Goal: Information Seeking & Learning: Learn about a topic

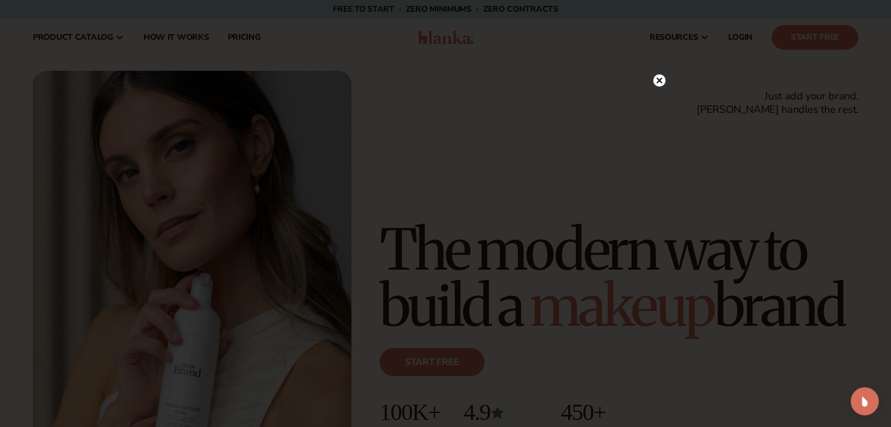
click at [659, 83] on circle at bounding box center [659, 80] width 12 height 12
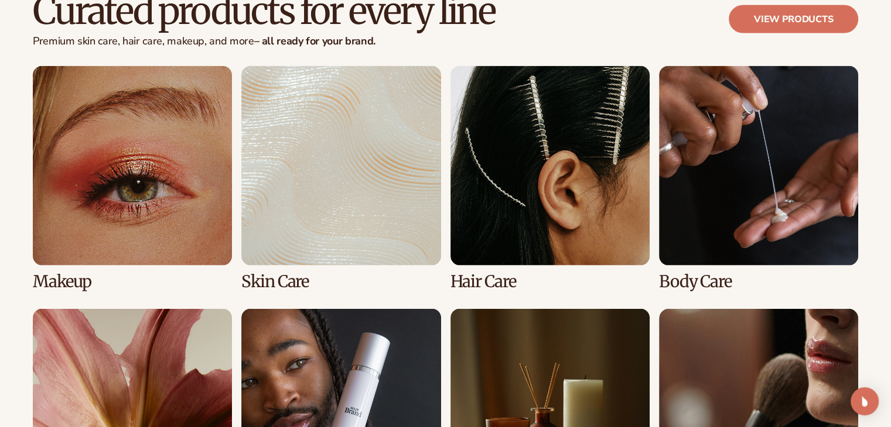
scroll to position [2268, 0]
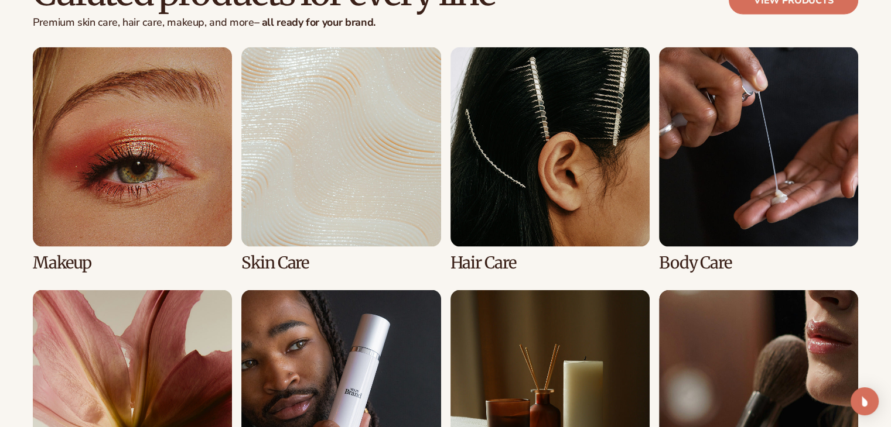
click at [176, 201] on link "1 / 8" at bounding box center [132, 159] width 199 height 224
click at [184, 228] on link "1 / 8" at bounding box center [132, 159] width 199 height 224
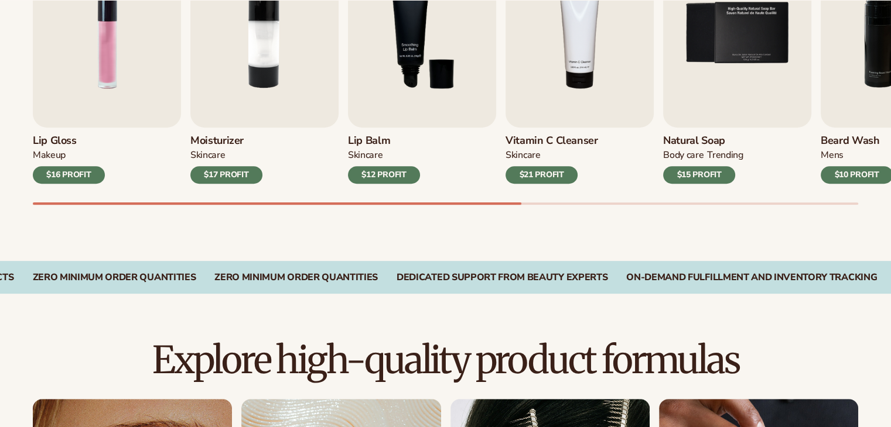
scroll to position [482, 0]
click at [231, 177] on div "$17 PROFIT" at bounding box center [226, 175] width 72 height 18
click at [230, 172] on div "$17 PROFIT" at bounding box center [226, 175] width 72 height 18
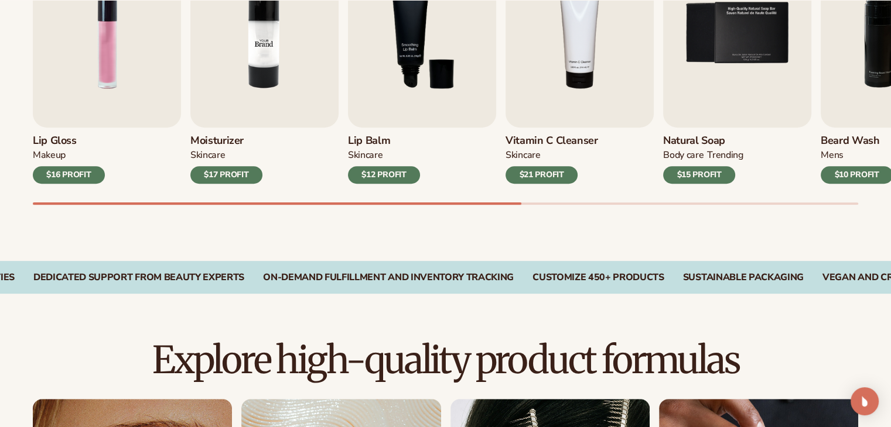
click at [234, 69] on img "2 / 9" at bounding box center [264, 33] width 148 height 189
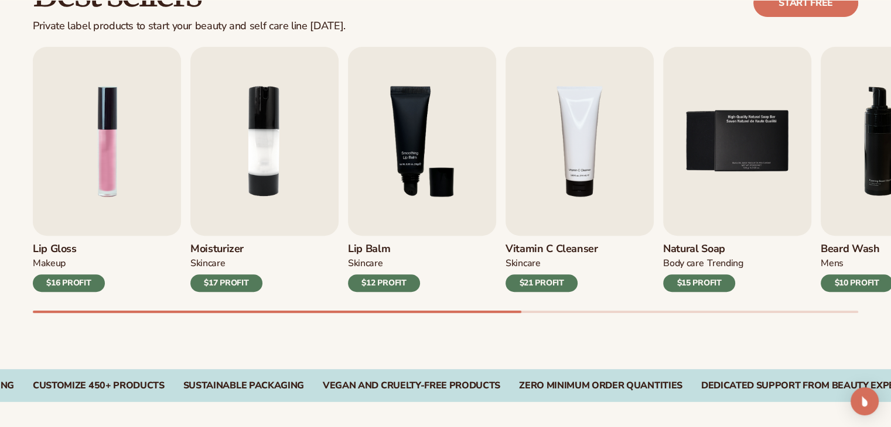
scroll to position [383, 0]
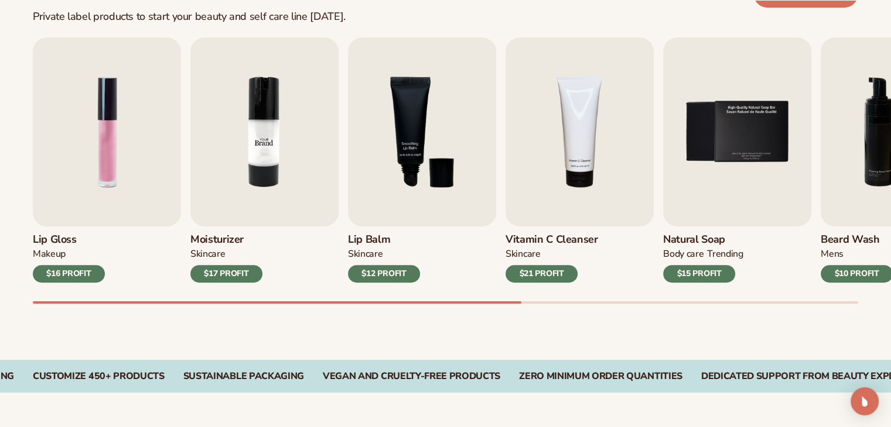
click at [246, 190] on img "2 / 9" at bounding box center [264, 131] width 148 height 189
click at [295, 126] on img "2 / 9" at bounding box center [264, 131] width 148 height 189
click at [239, 275] on div "$17 PROFIT" at bounding box center [226, 274] width 72 height 18
click at [435, 279] on div "Lip Balm SKINCARE $12 PROFIT" at bounding box center [422, 255] width 148 height 56
click at [378, 277] on div "$12 PROFIT" at bounding box center [384, 274] width 72 height 18
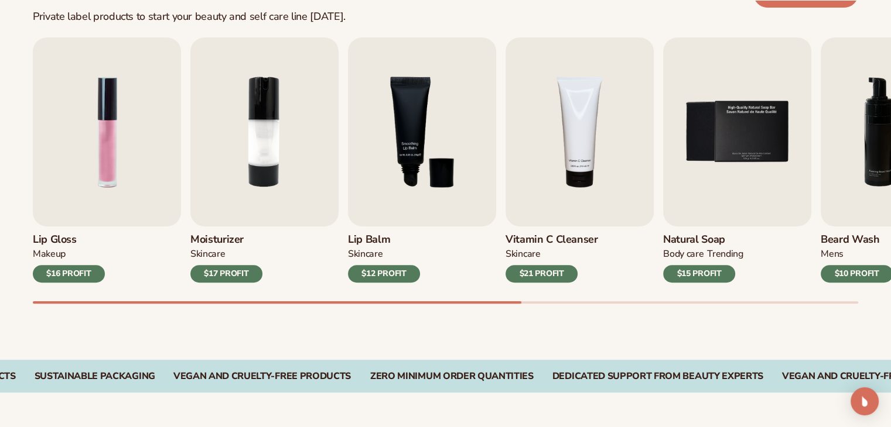
click at [376, 276] on div "$12 PROFIT" at bounding box center [384, 274] width 72 height 18
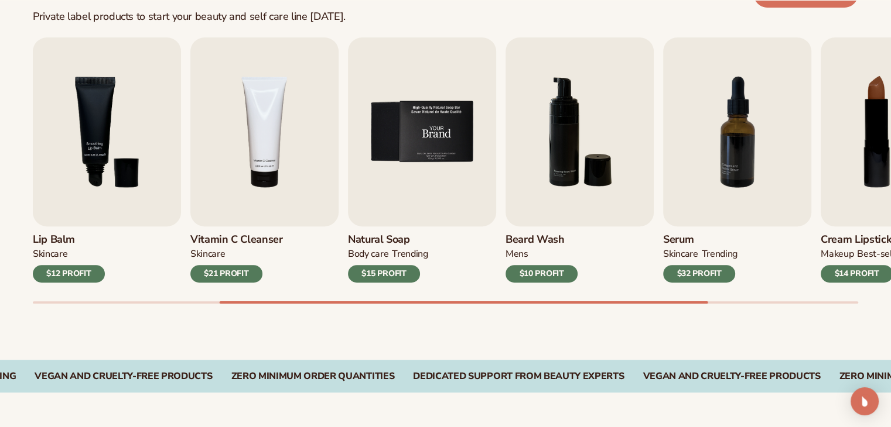
click at [369, 162] on img "5 / 9" at bounding box center [422, 131] width 148 height 189
click at [230, 146] on img "4 / 9" at bounding box center [264, 131] width 148 height 189
click at [118, 143] on img "3 / 9" at bounding box center [107, 131] width 148 height 189
click at [514, 80] on div "Lip Gloss MAKEUP $16 PROFIT Moisturizer SKINCARE $17 PROFIT SKINCARE" at bounding box center [130, 159] width 825 height 245
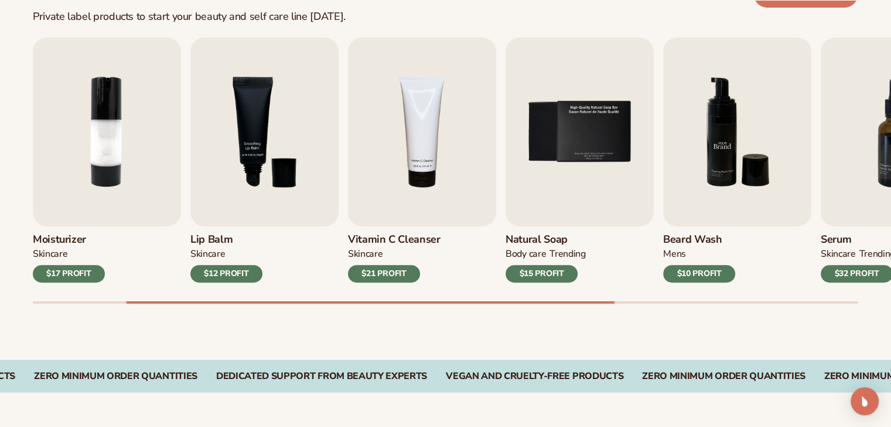
click at [691, 122] on img "6 / 9" at bounding box center [737, 131] width 148 height 189
click at [367, 156] on img "4 / 9" at bounding box center [422, 131] width 148 height 189
click at [166, 159] on img "2 / 9" at bounding box center [107, 131] width 148 height 189
click at [6, 165] on div "Best sellers Private label products to start your beauty and self care line tod…" at bounding box center [445, 145] width 891 height 429
